Goal: Information Seeking & Learning: Learn about a topic

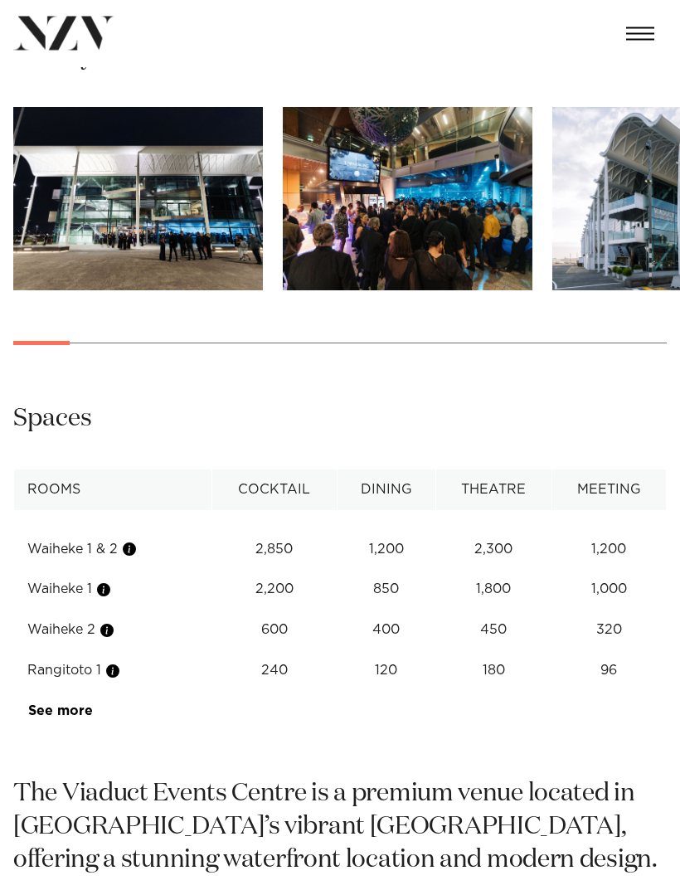
scroll to position [1297, 0]
click at [66, 718] on link "See more" at bounding box center [92, 710] width 129 height 13
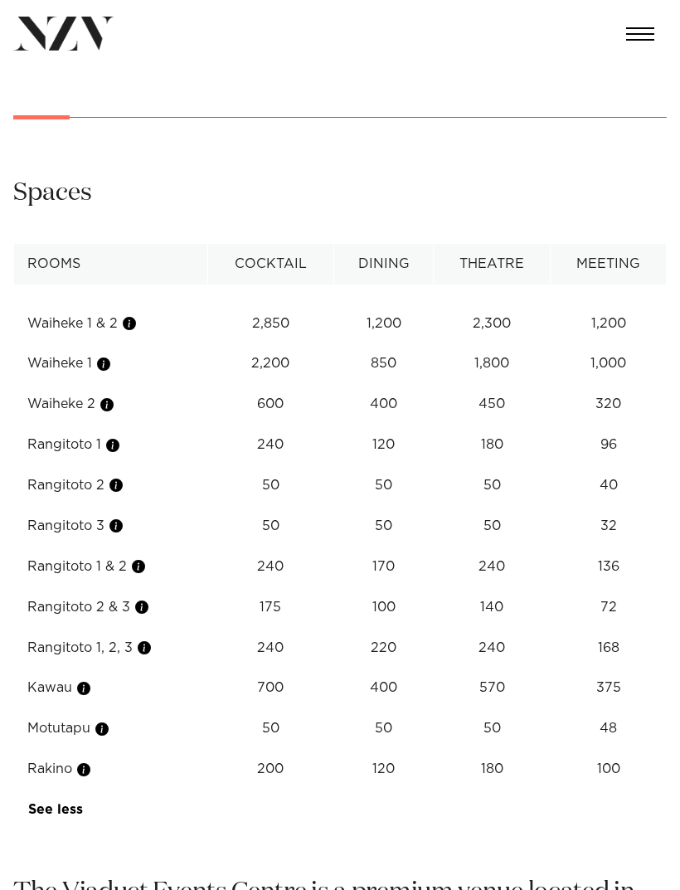
scroll to position [1523, 0]
click at [431, 424] on td "400" at bounding box center [384, 403] width 100 height 41
click at [386, 424] on td "400" at bounding box center [384, 403] width 100 height 41
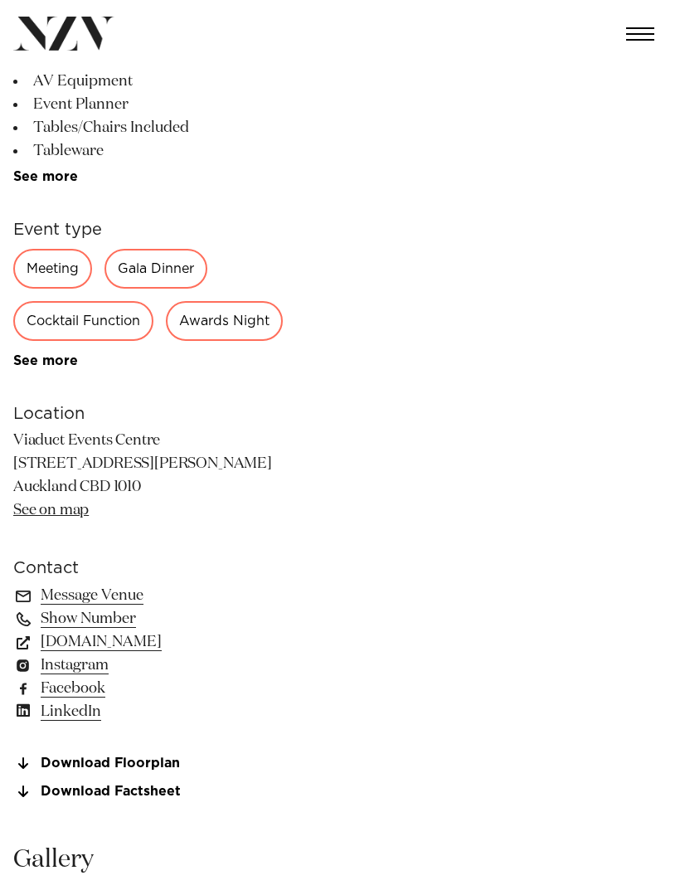
scroll to position [545, 0]
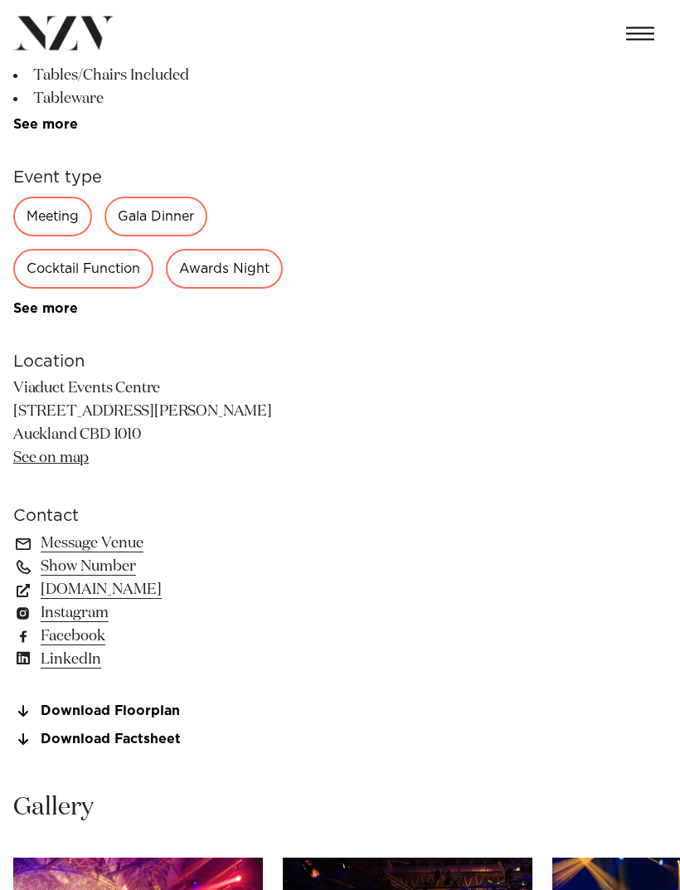
click at [69, 556] on link "Message Venue" at bounding box center [148, 544] width 270 height 23
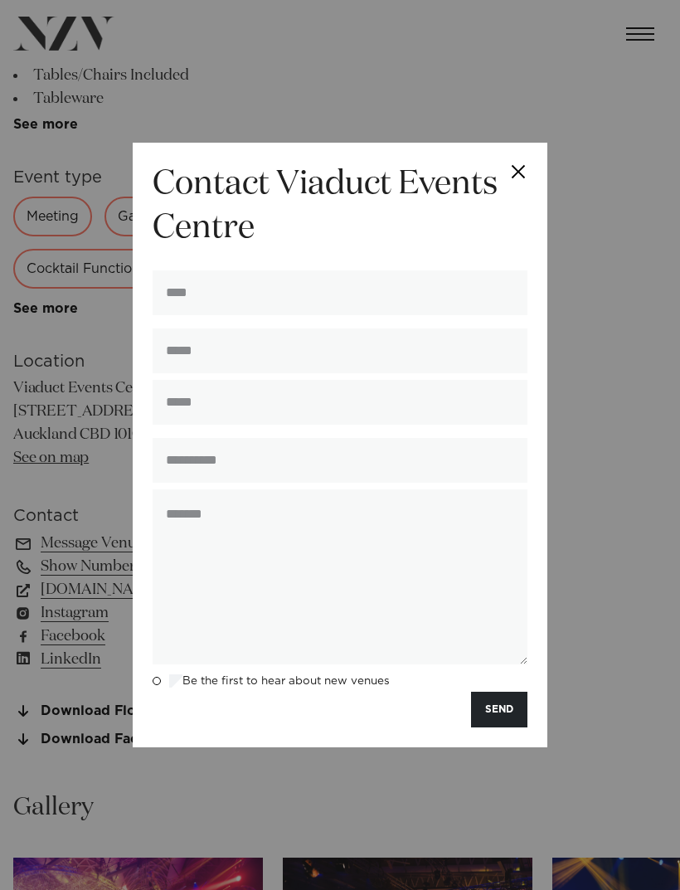
click at [527, 201] on button "Close" at bounding box center [519, 172] width 58 height 58
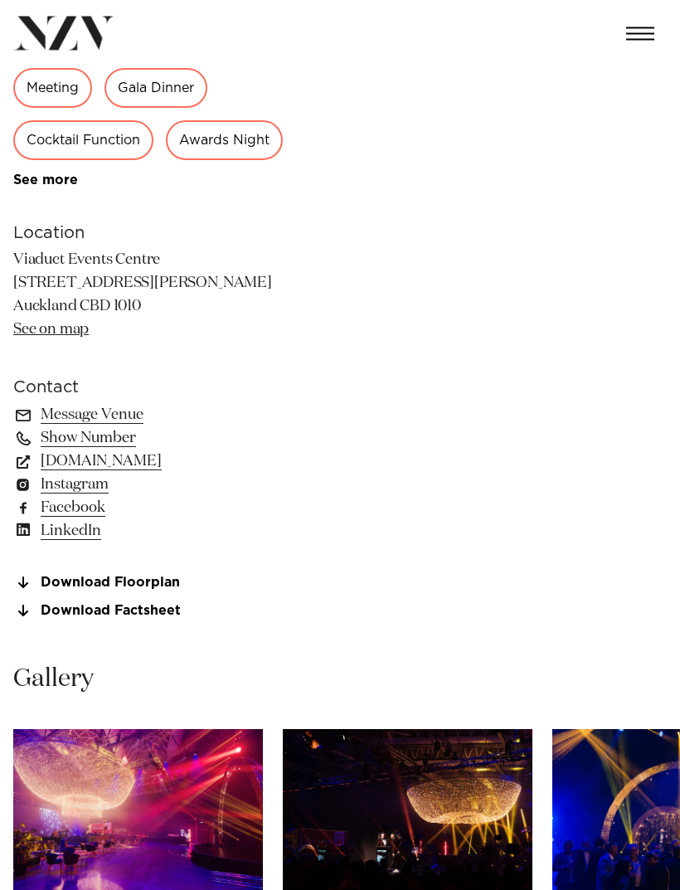
scroll to position [594, 0]
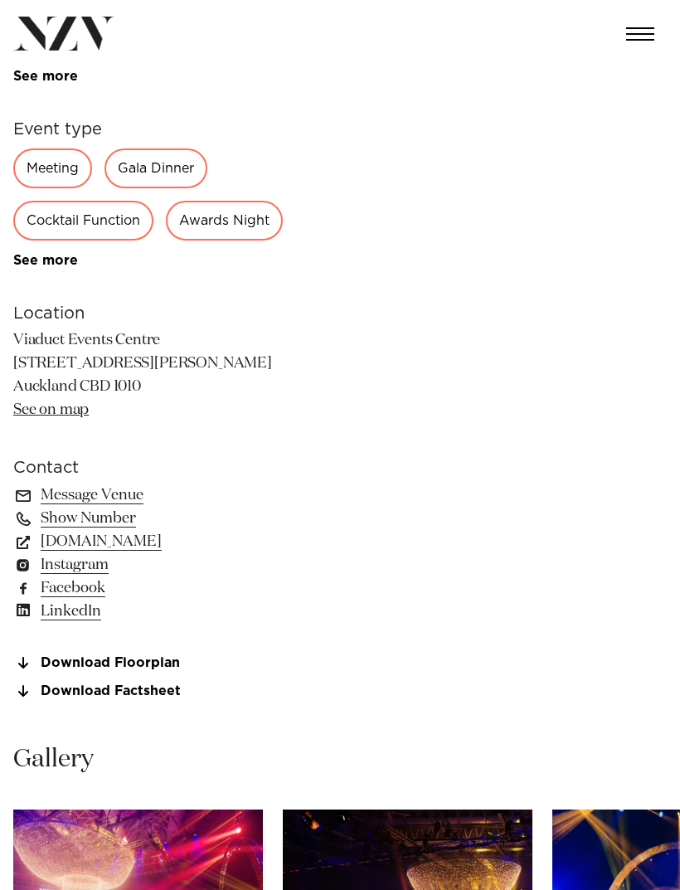
click at [76, 553] on link "[DOMAIN_NAME]" at bounding box center [148, 541] width 270 height 23
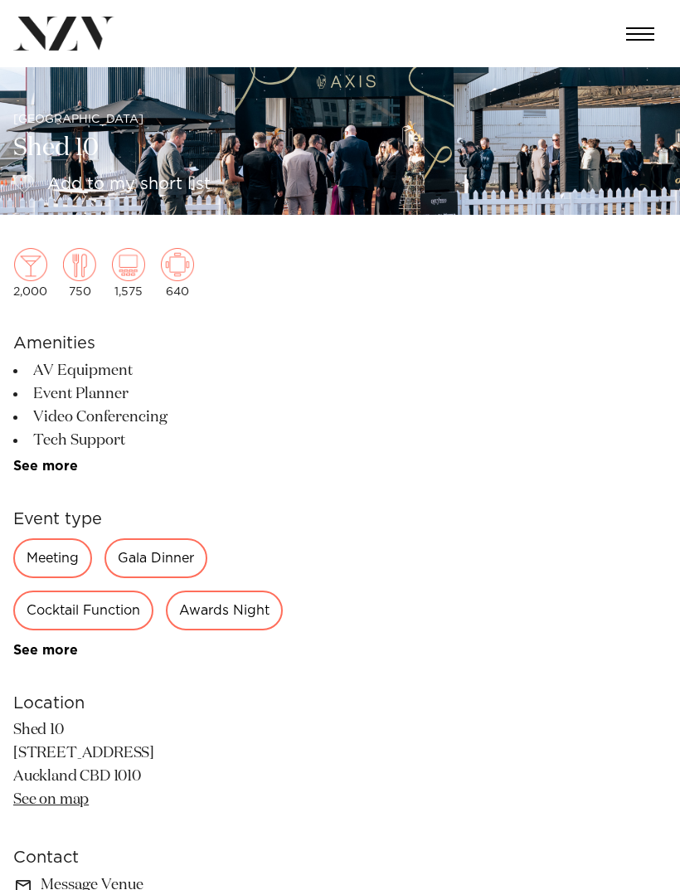
scroll to position [106, 0]
